Goal: Task Accomplishment & Management: Manage account settings

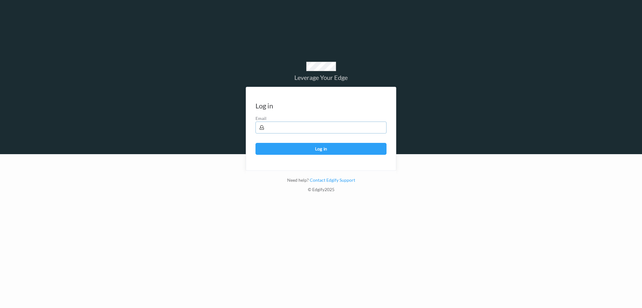
click at [333, 129] on input "text" at bounding box center [321, 128] width 131 height 12
type input "brown.lamont@heb.com"
click at [256, 143] on button "Log in" at bounding box center [321, 149] width 131 height 12
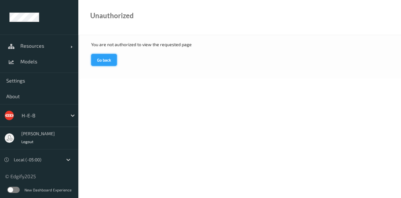
click at [106, 61] on button "Go back" at bounding box center [104, 60] width 26 height 12
click at [27, 137] on div "Lamont Brown Logout" at bounding box center [38, 138] width 39 height 18
click at [28, 143] on span "Logout" at bounding box center [27, 141] width 13 height 4
